Goal: Task Accomplishment & Management: Complete application form

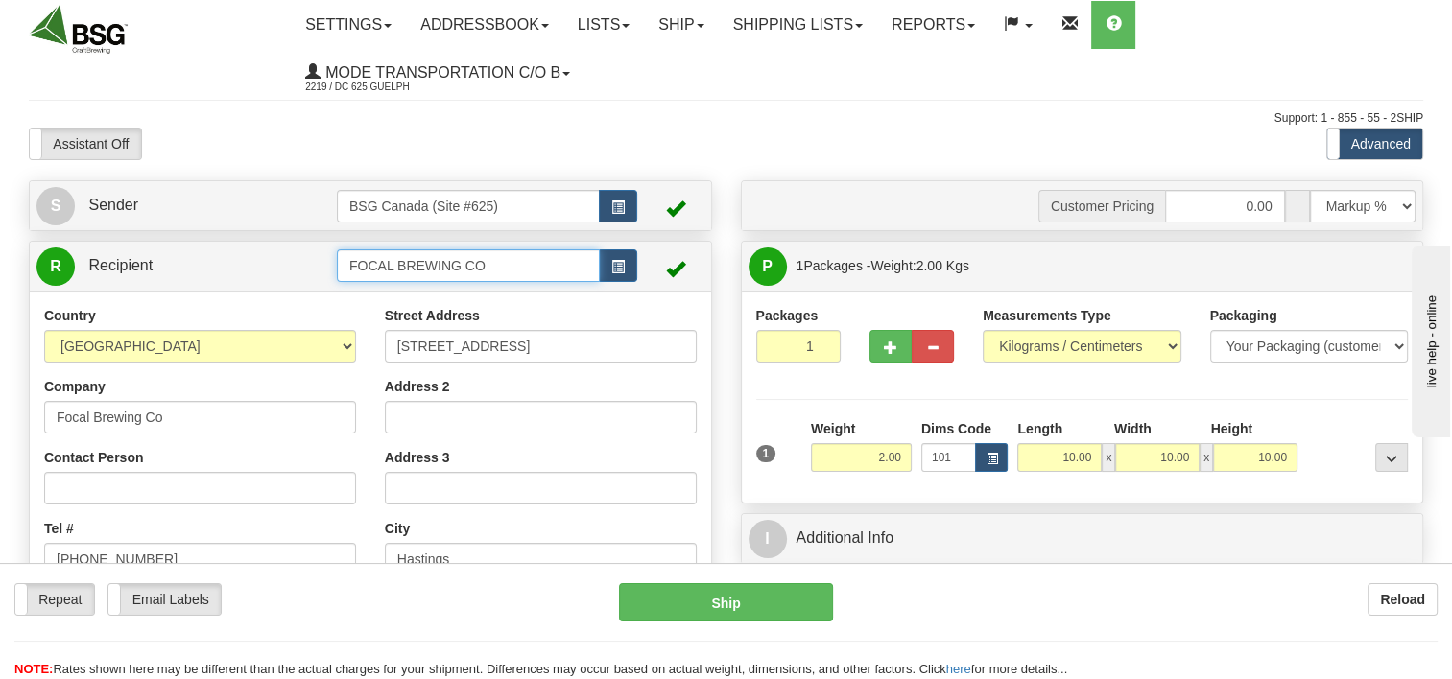
drag, startPoint x: 498, startPoint y: 273, endPoint x: 273, endPoint y: 267, distance: 225.6
click at [283, 269] on tr "R Recipient FOCAL BREWING CO" at bounding box center [370, 266] width 668 height 39
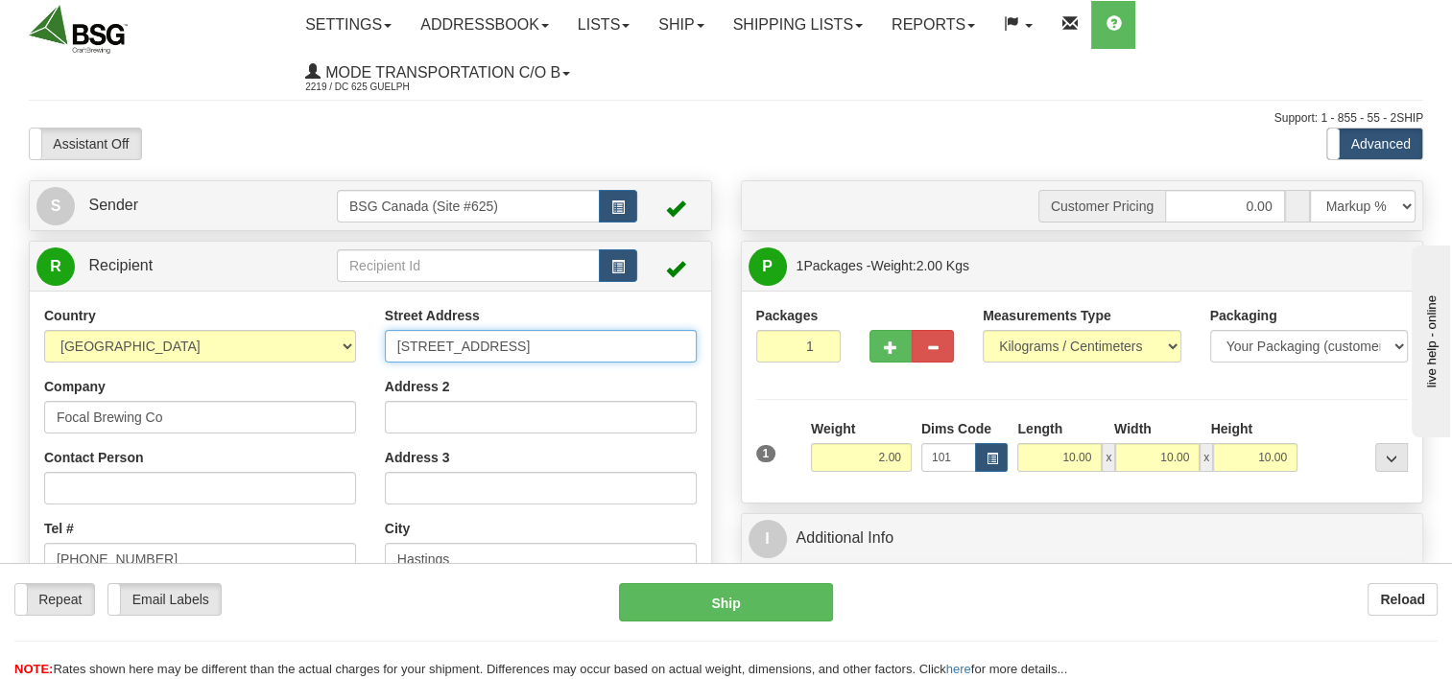
click at [631, 356] on input "[STREET_ADDRESS]" at bounding box center [541, 346] width 312 height 33
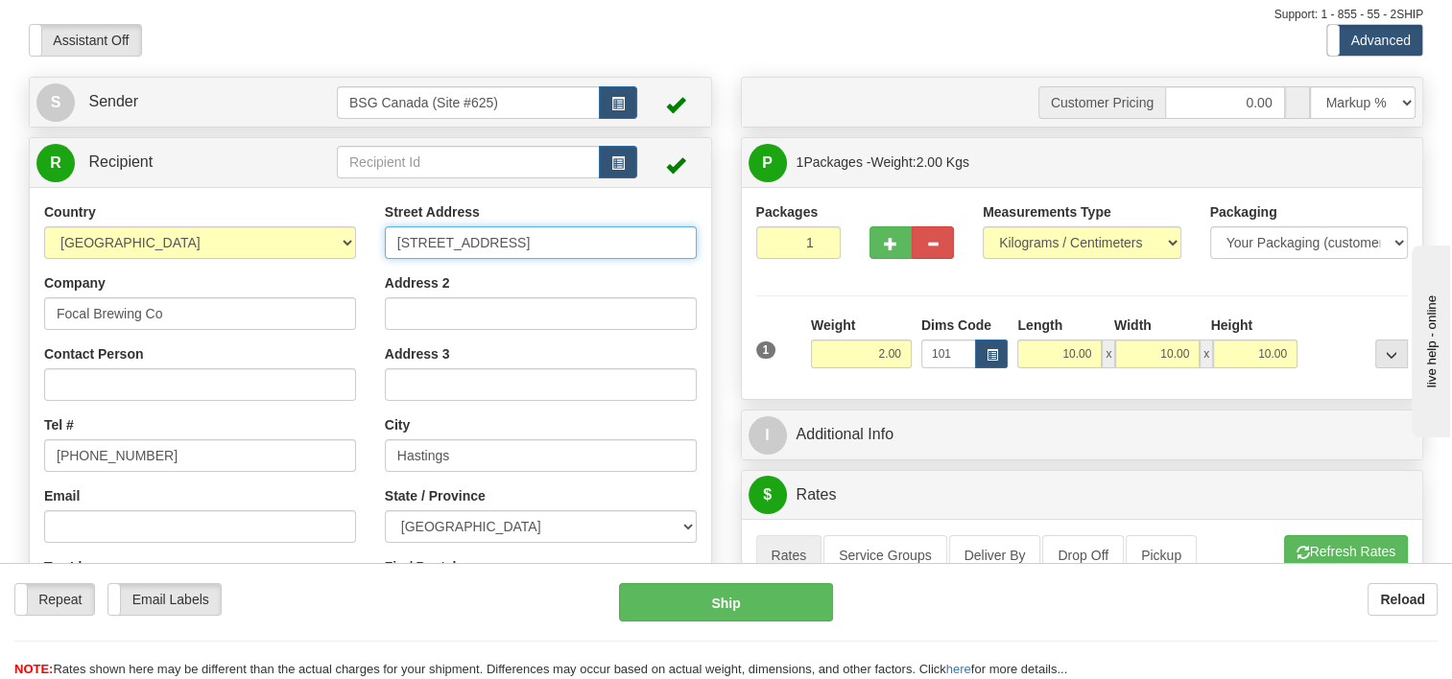
scroll to position [288, 0]
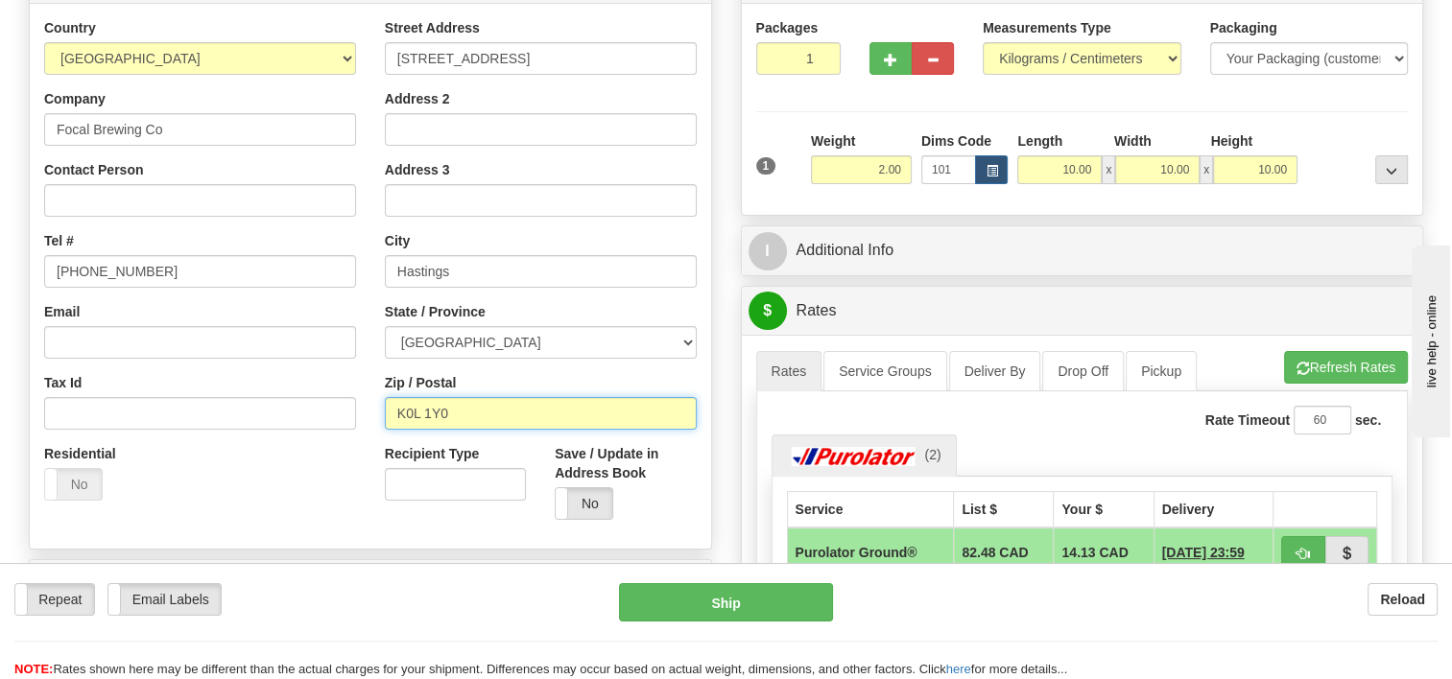
drag, startPoint x: 447, startPoint y: 422, endPoint x: 365, endPoint y: 421, distance: 82.5
click at [379, 420] on div "Street Address [STREET_ADDRESS] Address 2 Address 3 City [GEOGRAPHIC_DATA] Stat…" at bounding box center [540, 276] width 341 height 516
type input "l9p 1r2"
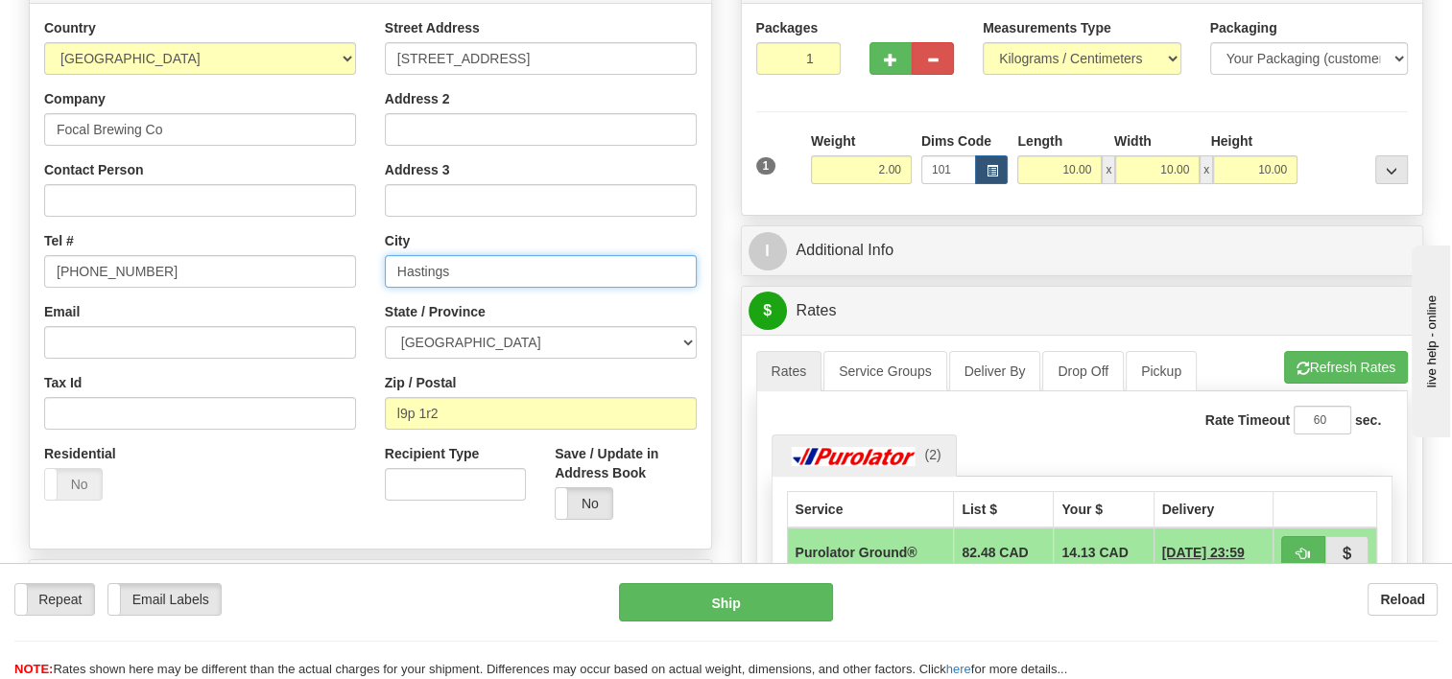
click at [613, 273] on input "Hastings" at bounding box center [541, 271] width 312 height 33
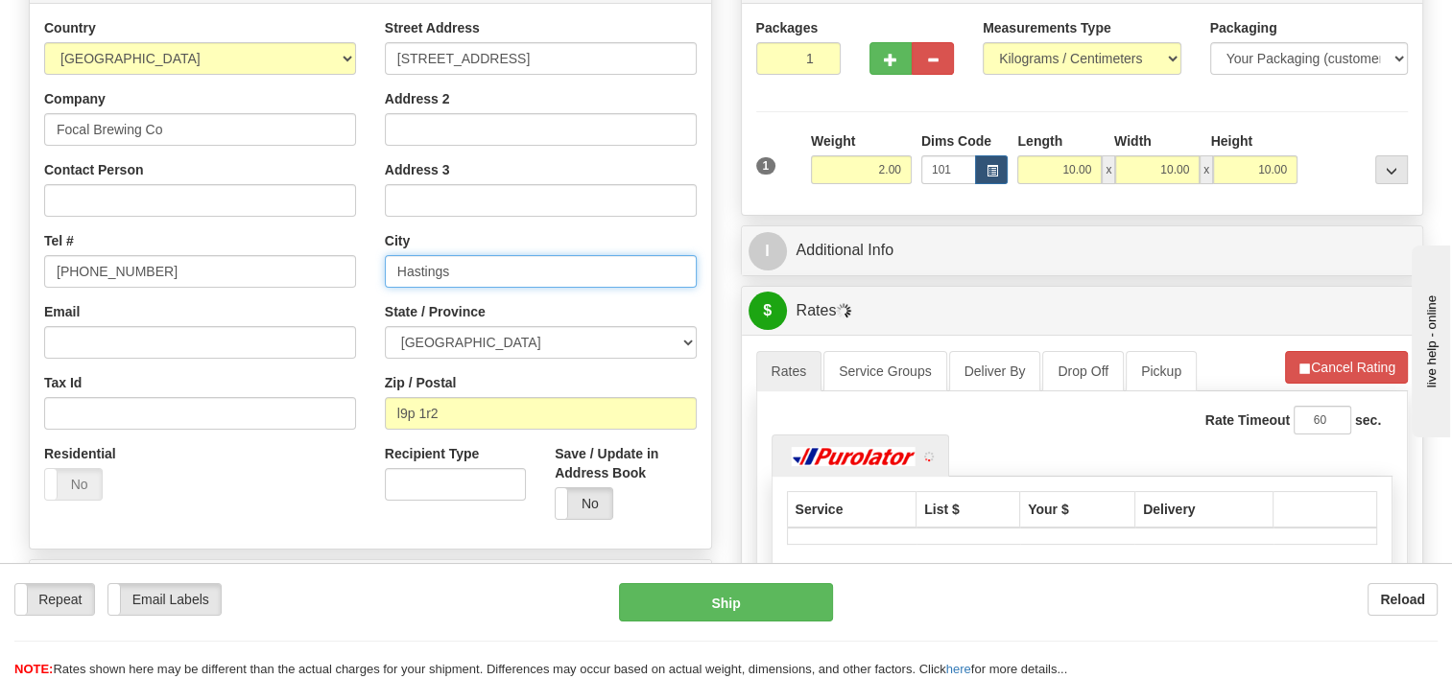
drag, startPoint x: 593, startPoint y: 276, endPoint x: 355, endPoint y: 276, distance: 238.0
click at [357, 277] on div "Country [GEOGRAPHIC_DATA] [GEOGRAPHIC_DATA] [GEOGRAPHIC_DATA] [GEOGRAPHIC_DATA]…" at bounding box center [370, 276] width 681 height 516
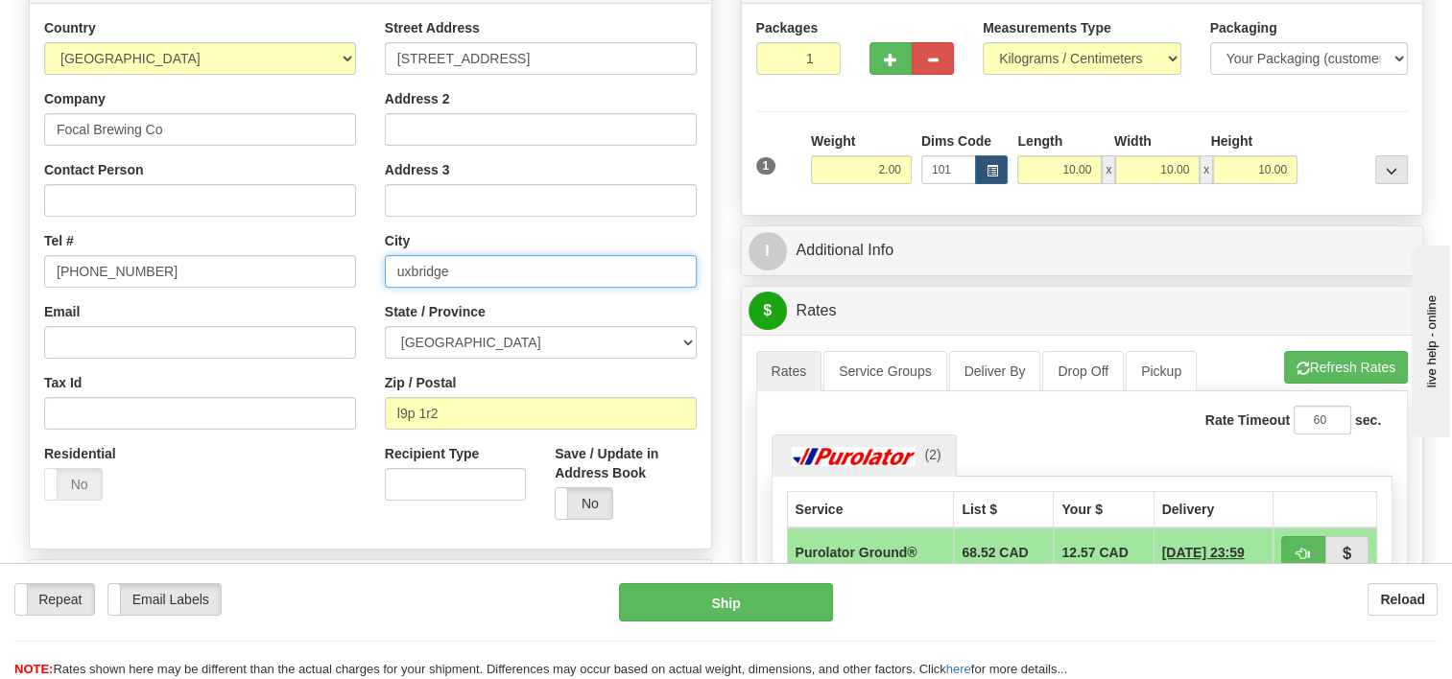
type input "uxbridge"
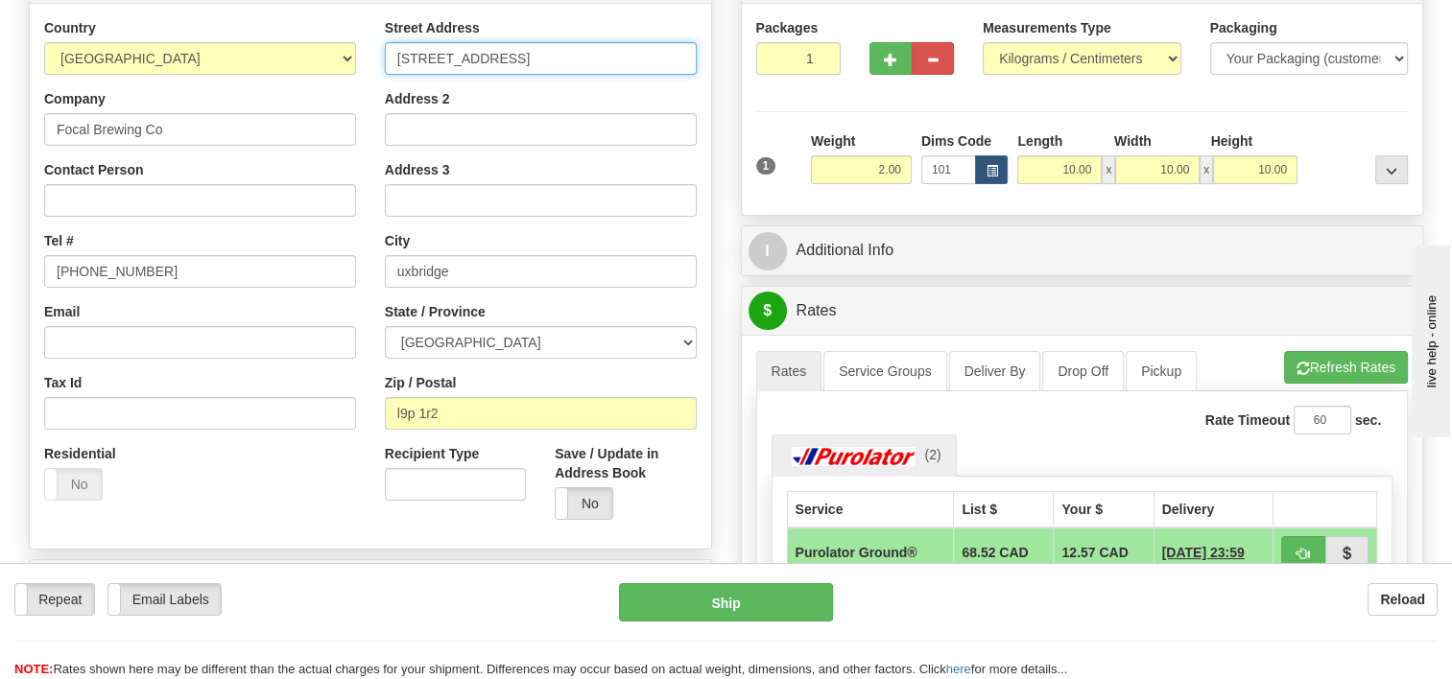
click at [582, 54] on input "[STREET_ADDRESS]" at bounding box center [541, 58] width 312 height 33
drag, startPoint x: 497, startPoint y: 60, endPoint x: 295, endPoint y: 60, distance: 202.5
click at [295, 60] on div "Country [GEOGRAPHIC_DATA] [GEOGRAPHIC_DATA] [GEOGRAPHIC_DATA] [GEOGRAPHIC_DATA]…" at bounding box center [370, 276] width 681 height 516
type input "[STREET_ADDRESS]"
drag, startPoint x: 857, startPoint y: 164, endPoint x: 1033, endPoint y: 178, distance: 176.1
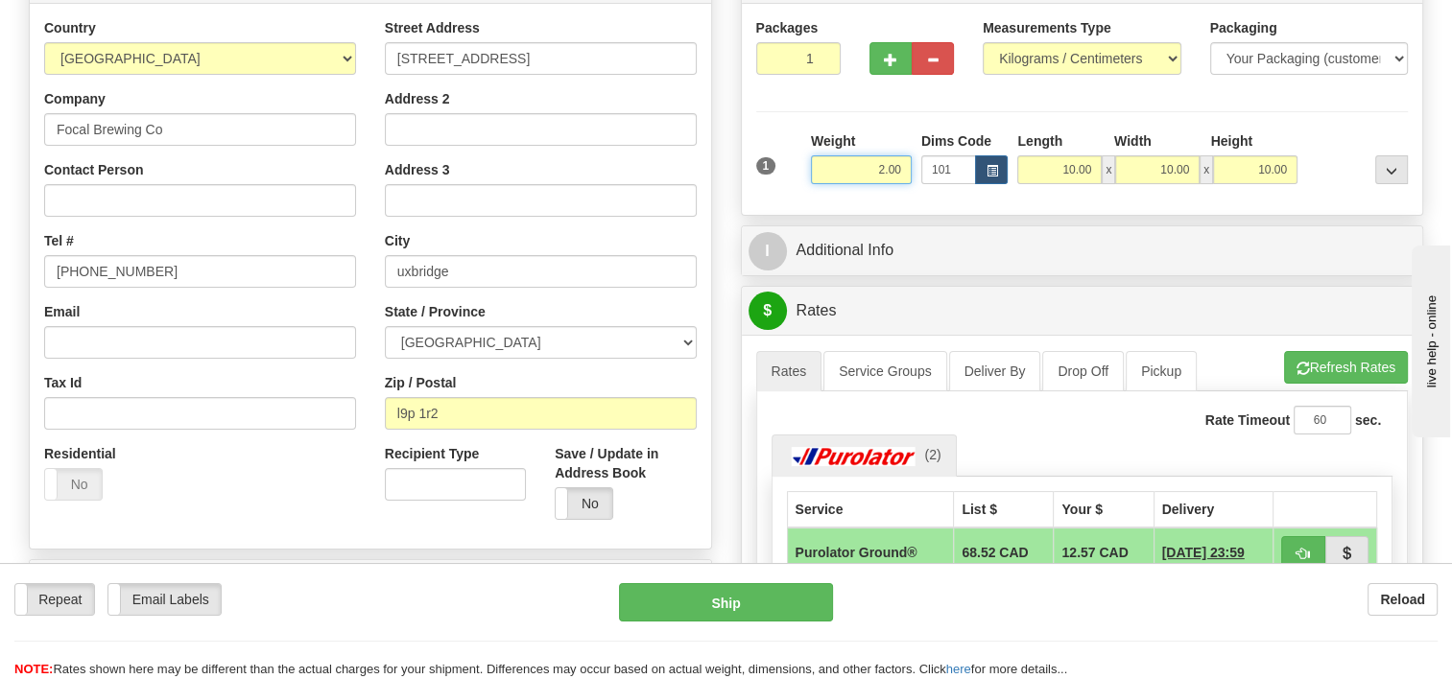
click at [990, 158] on div "1 Weight 2.00 Dims Code 101" at bounding box center [1082, 165] width 662 height 68
type input "0.50"
click at [1258, 218] on div "Customer Pricing 0.00 Markup % Discount % Flat Amount Per Pound Flat Amount Mar…" at bounding box center [1083, 411] width 712 height 1037
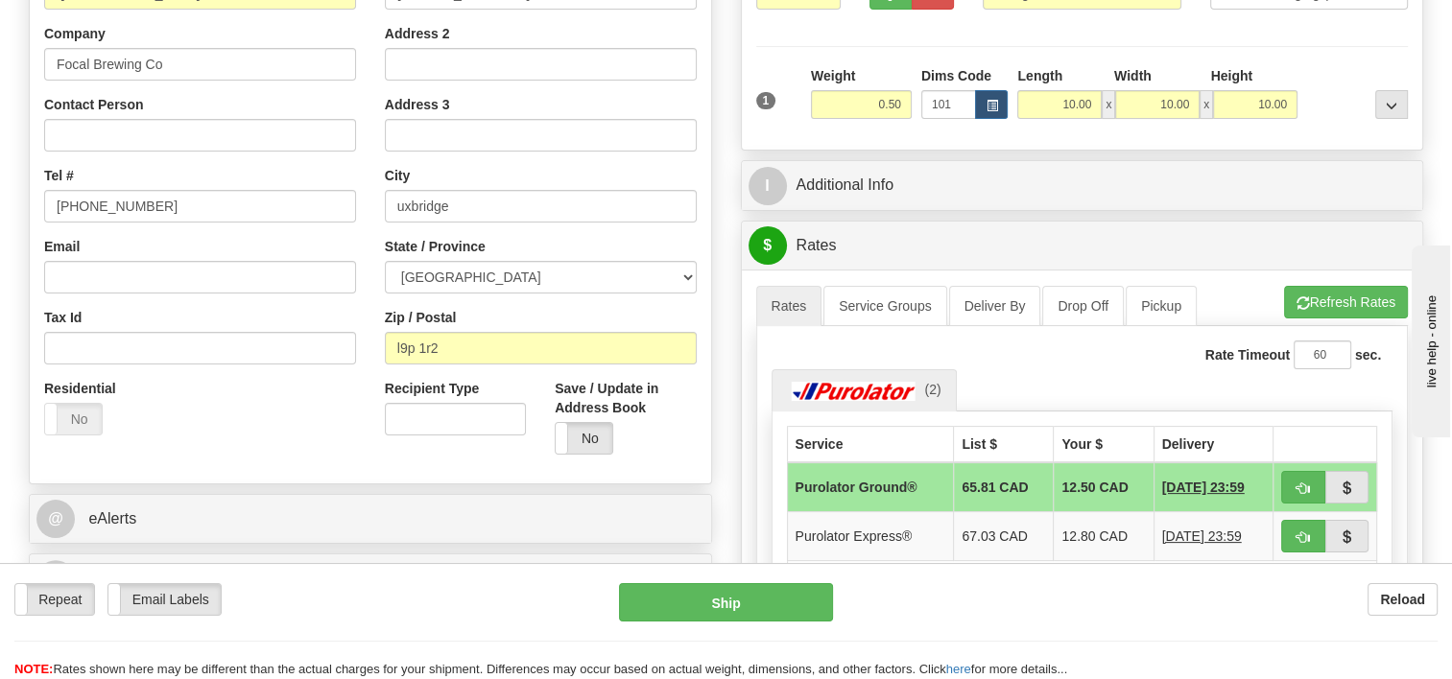
scroll to position [480, 0]
